Goal: Information Seeking & Learning: Learn about a topic

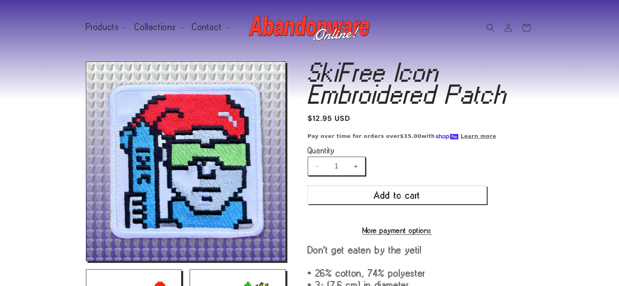
click at [283, 21] on img at bounding box center [310, 27] width 122 height 33
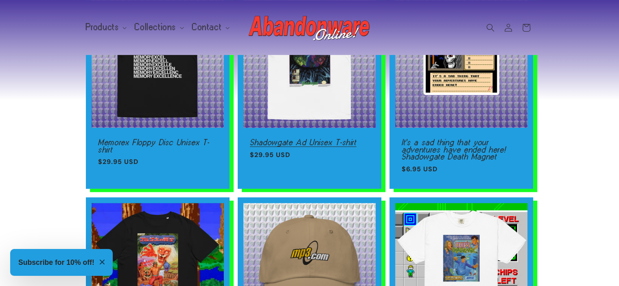
scroll to position [489, 0]
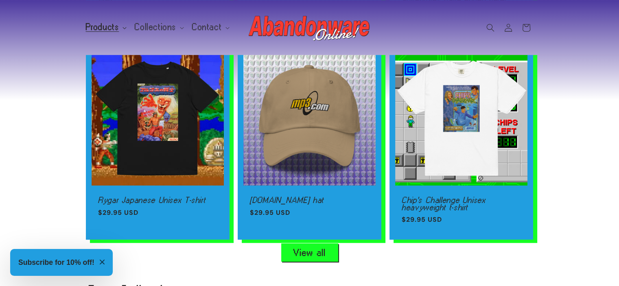
click at [106, 24] on span "Products" at bounding box center [102, 27] width 33 height 7
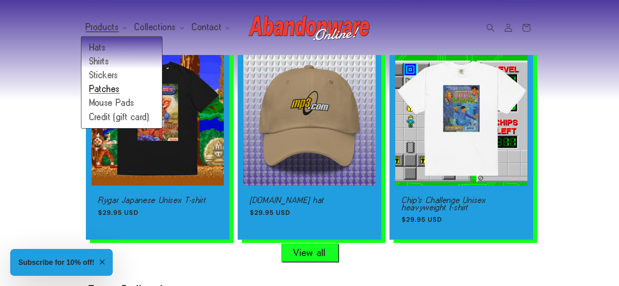
click at [103, 83] on link "Patches" at bounding box center [121, 89] width 81 height 14
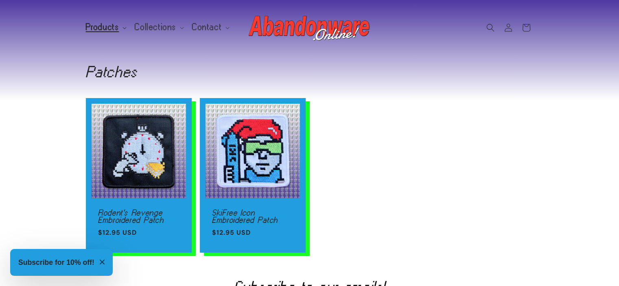
click at [116, 27] on span "Products" at bounding box center [102, 27] width 33 height 7
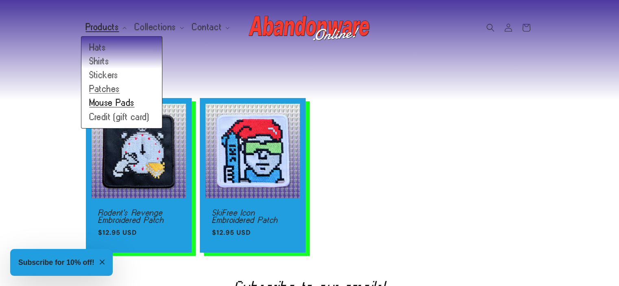
click at [119, 101] on link "Mouse Pads" at bounding box center [121, 103] width 81 height 14
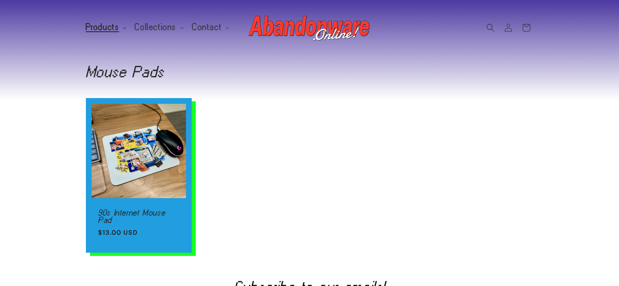
click at [108, 31] on span "Products" at bounding box center [102, 27] width 33 height 7
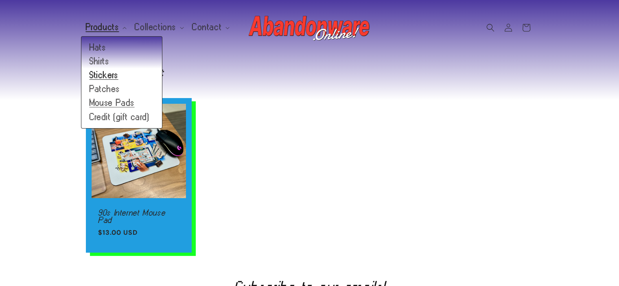
click at [112, 77] on link "Stickers" at bounding box center [121, 75] width 81 height 14
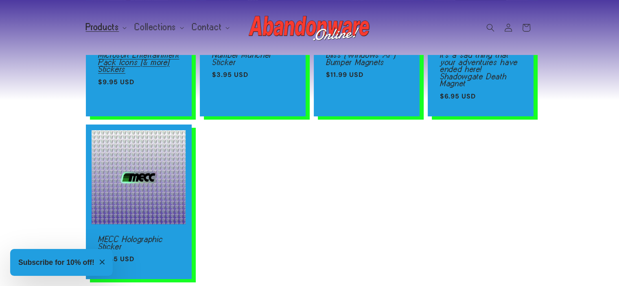
scroll to position [163, 0]
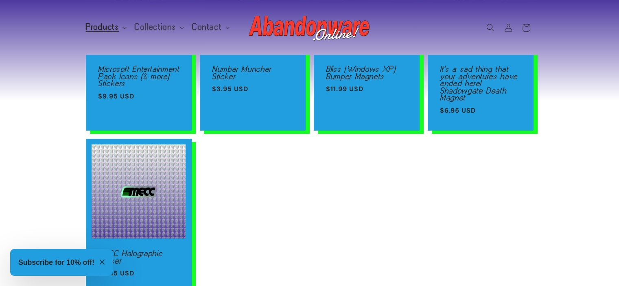
click at [107, 28] on span "Products" at bounding box center [102, 27] width 33 height 7
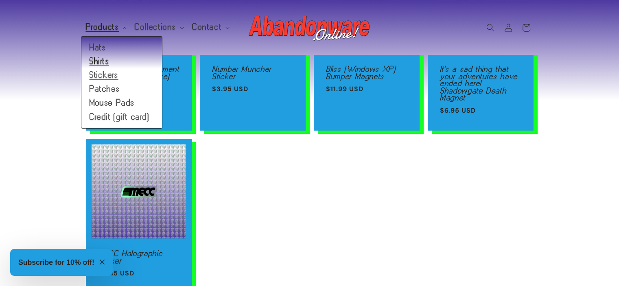
click at [102, 60] on link "Shirts" at bounding box center [121, 62] width 81 height 14
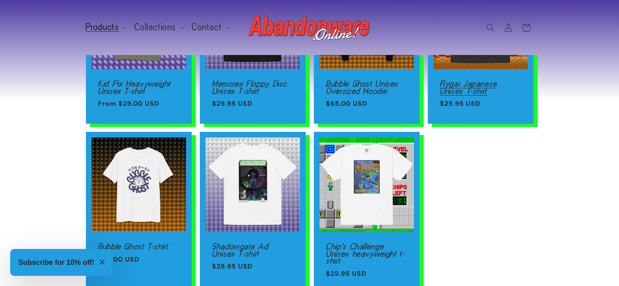
scroll to position [163, 0]
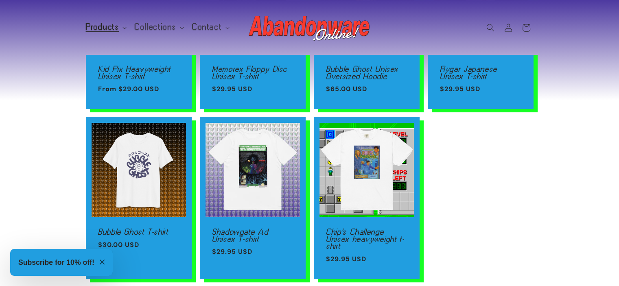
click at [114, 27] on span "Products" at bounding box center [102, 27] width 33 height 7
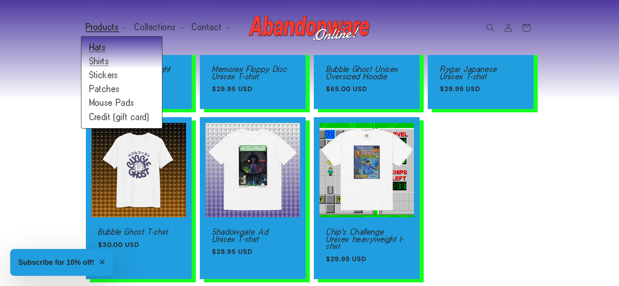
click at [107, 42] on link "Hats" at bounding box center [121, 48] width 81 height 14
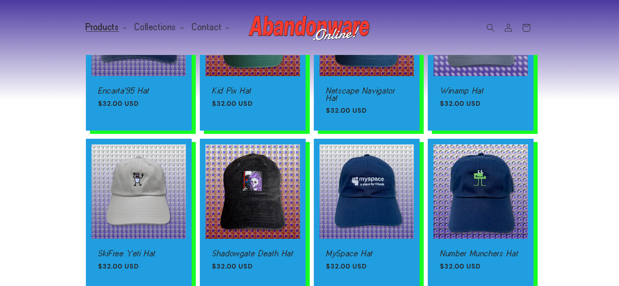
scroll to position [204, 0]
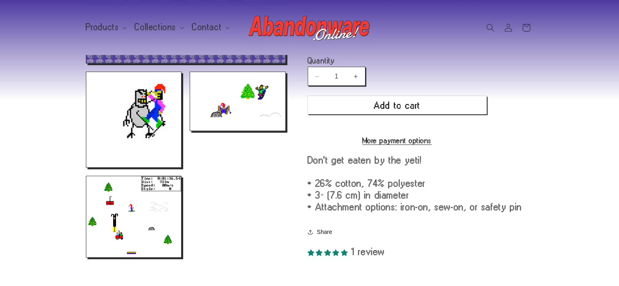
scroll to position [407, 0]
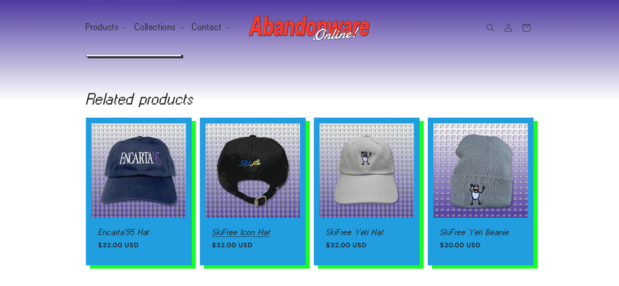
click at [235, 229] on link "SkiFree Icon Hat" at bounding box center [252, 232] width 81 height 7
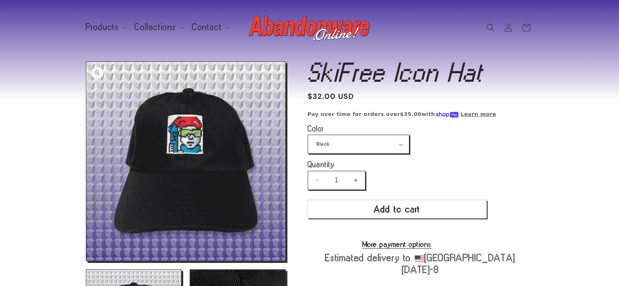
drag, startPoint x: 184, startPoint y: 133, endPoint x: 184, endPoint y: 156, distance: 22.4
drag, startPoint x: 184, startPoint y: 156, endPoint x: 158, endPoint y: 140, distance: 30.1
click at [86, 261] on button "Open media 1 in modal" at bounding box center [86, 261] width 0 height 0
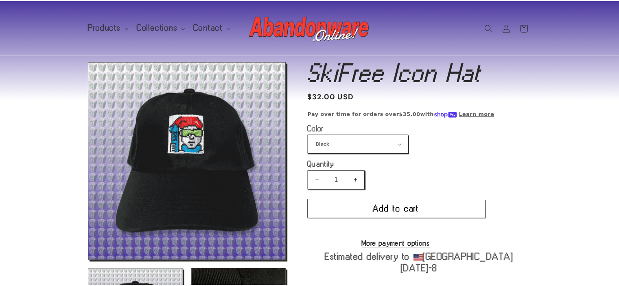
scroll to position [8, 0]
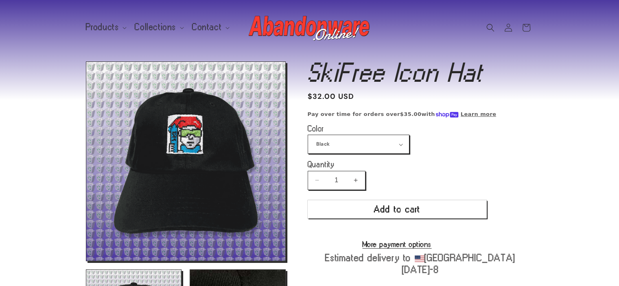
drag, startPoint x: 254, startPoint y: 125, endPoint x: 210, endPoint y: 146, distance: 48.8
click at [86, 261] on button "Open media 1 in modal" at bounding box center [86, 261] width 0 height 0
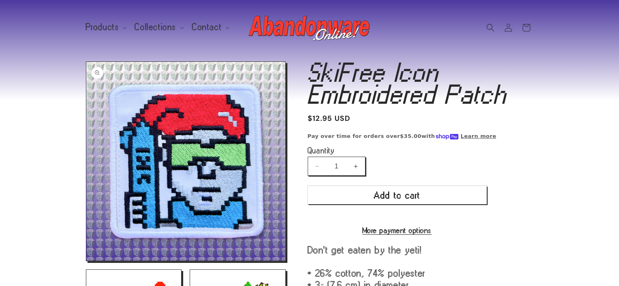
click at [86, 261] on button "Open media 1 in modal" at bounding box center [86, 261] width 0 height 0
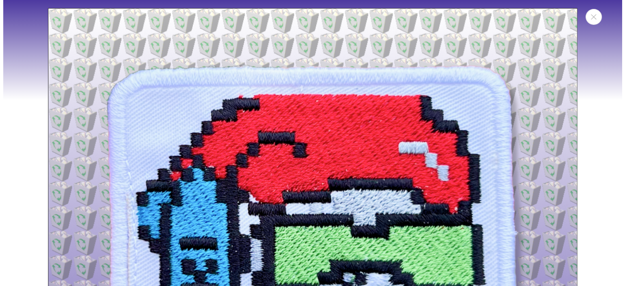
scroll to position [8, 0]
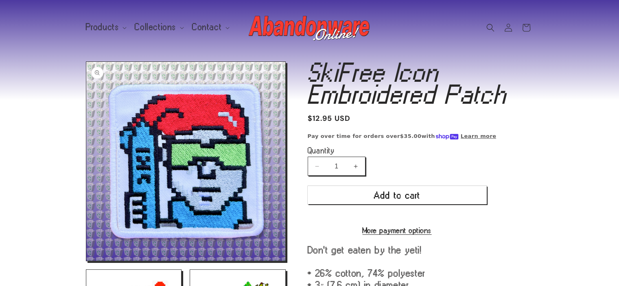
drag, startPoint x: 223, startPoint y: 144, endPoint x: 192, endPoint y: 138, distance: 31.9
drag, startPoint x: 192, startPoint y: 138, endPoint x: 171, endPoint y: 145, distance: 21.4
click at [86, 261] on button "Open media 1 in modal" at bounding box center [86, 261] width 0 height 0
